Goal: Task Accomplishment & Management: Use online tool/utility

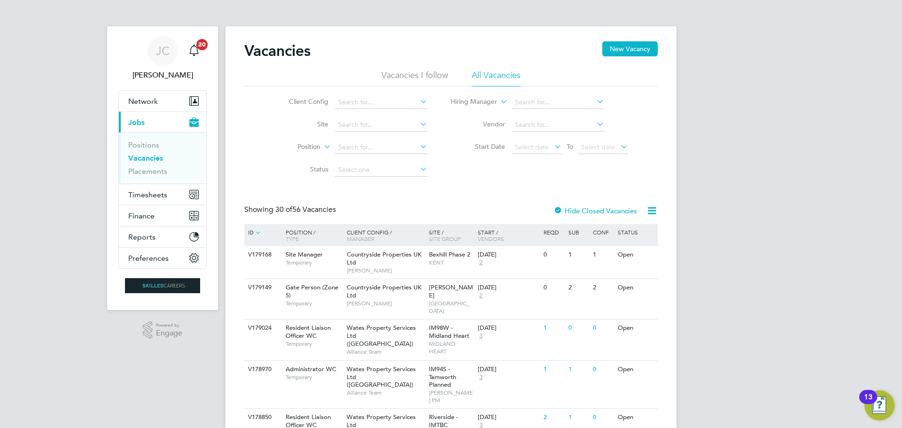
click at [366, 110] on li "Client Config" at bounding box center [351, 102] width 177 height 23
click at [365, 105] on input at bounding box center [381, 102] width 93 height 13
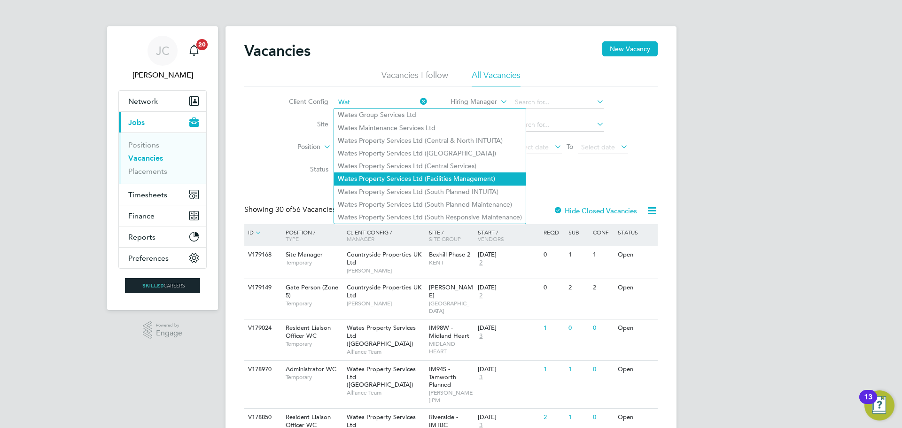
click at [393, 178] on li "Wat es Property Services Ltd (Facilities Management)" at bounding box center [430, 178] width 192 height 13
type input "Wates Property Services Ltd (Facilities Management)"
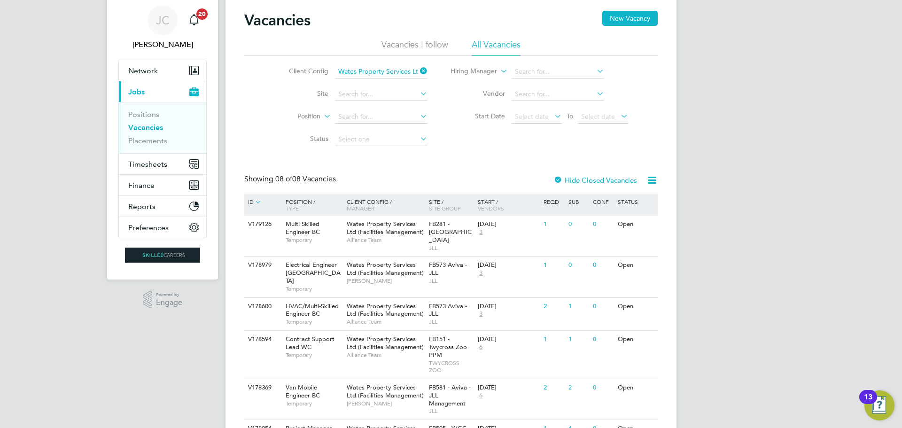
scroll to position [47, 0]
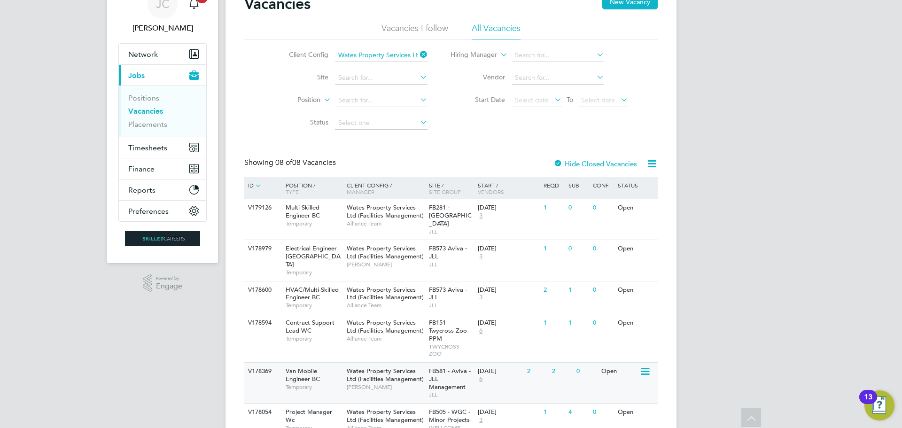
click at [398, 383] on span "[PERSON_NAME]" at bounding box center [386, 387] width 78 height 8
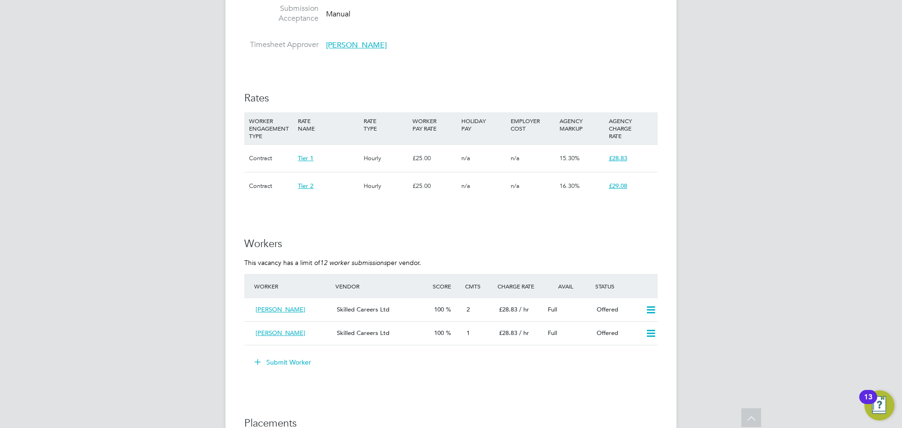
scroll to position [658, 0]
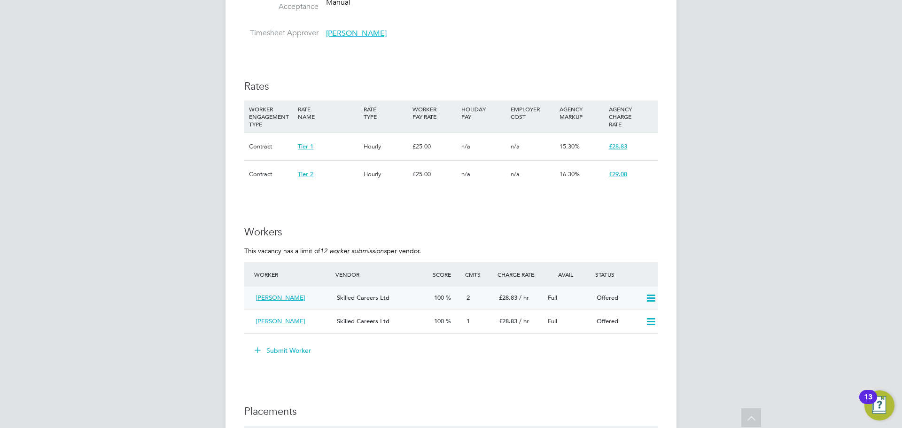
click at [649, 296] on icon at bounding box center [651, 299] width 12 height 8
click at [636, 315] on li "Confirm" at bounding box center [637, 318] width 36 height 13
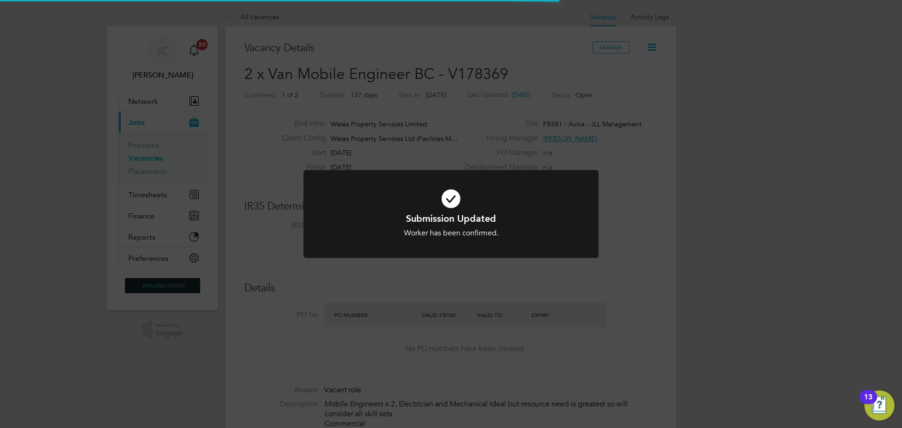
scroll to position [44, 82]
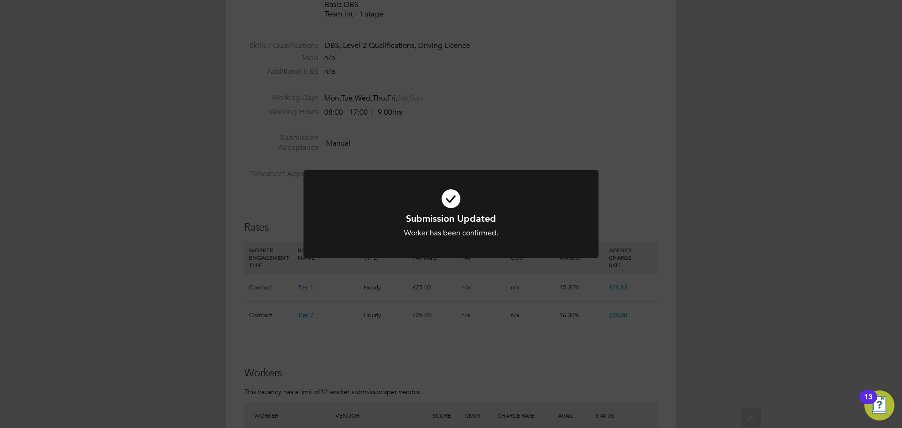
click at [638, 312] on div "Submission Updated Worker has been confirmed. Cancel Okay" at bounding box center [451, 214] width 902 height 428
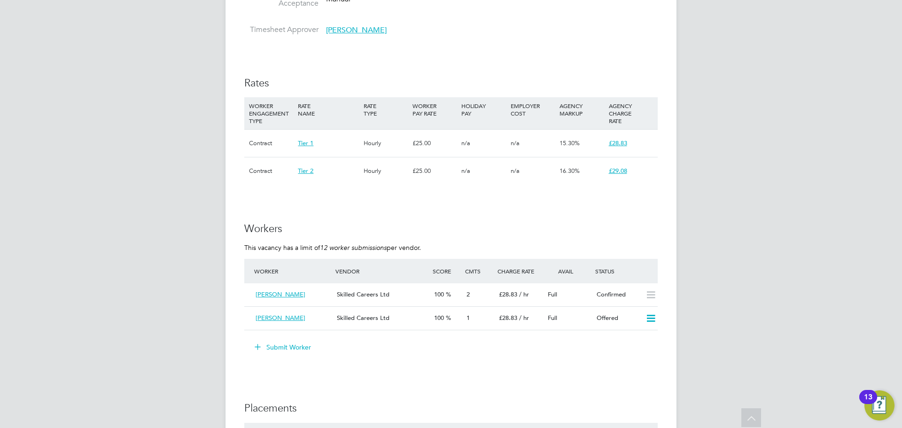
scroll to position [752, 0]
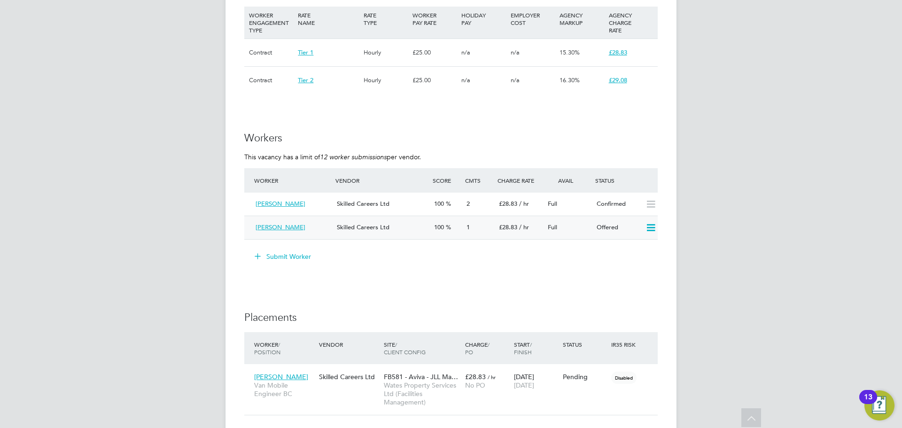
click at [641, 230] on div "Tanel Tahir Skilled Careers Ltd 100 1 £28.83 / hr Full Offered" at bounding box center [450, 227] width 413 height 23
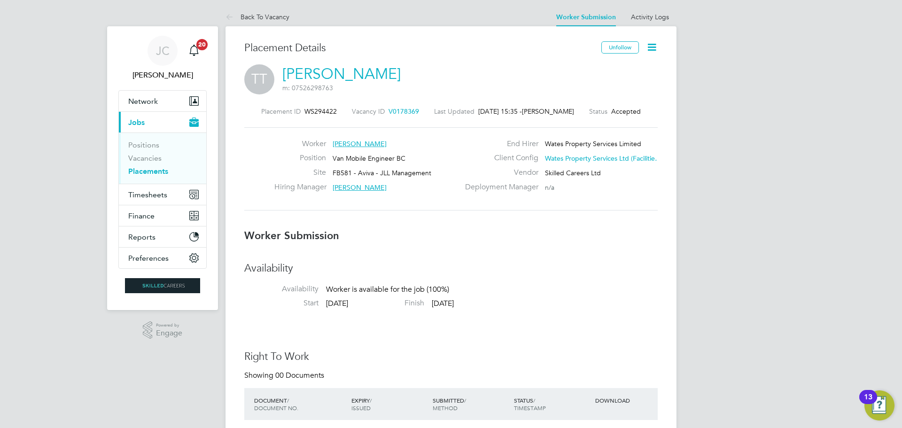
click at [653, 51] on icon at bounding box center [652, 47] width 12 height 12
click at [603, 114] on li "Confirm" at bounding box center [612, 114] width 87 height 13
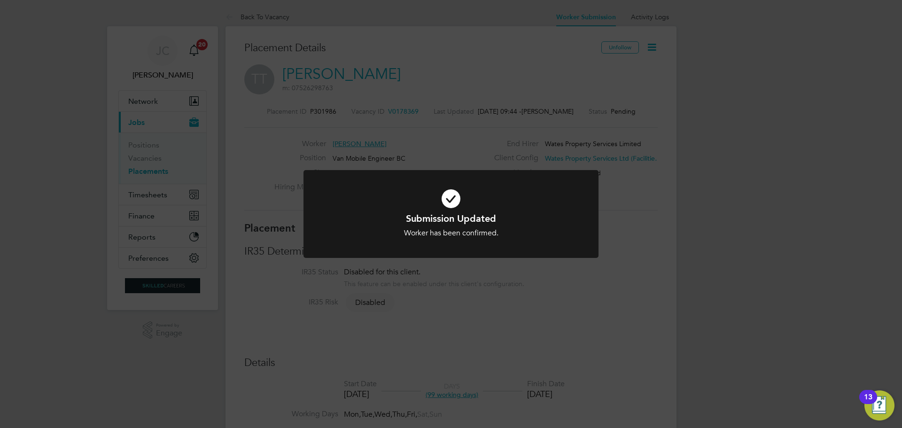
click at [652, 48] on div "Submission Updated Worker has been confirmed. Cancel Okay" at bounding box center [451, 214] width 902 height 428
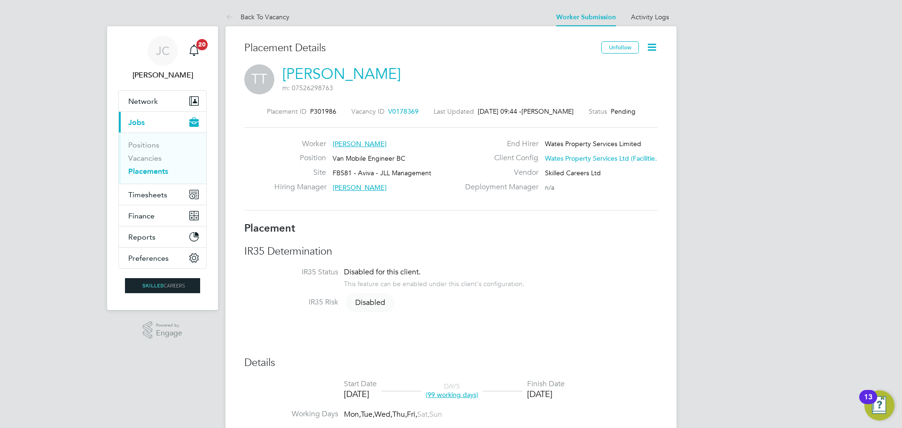
click at [652, 48] on icon at bounding box center [652, 47] width 12 height 12
click at [463, 42] on h3 "Placement Details" at bounding box center [419, 48] width 350 height 14
